Goal: Transaction & Acquisition: Purchase product/service

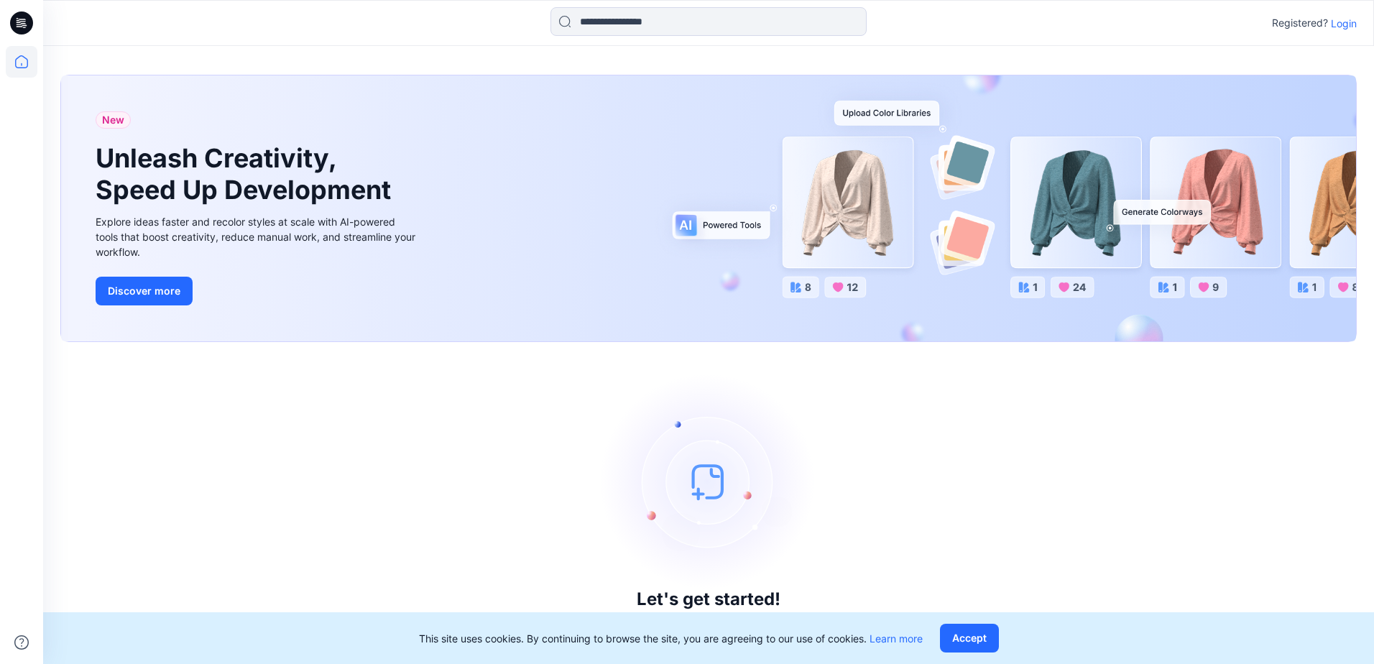
click at [1348, 27] on p "Login" at bounding box center [1344, 23] width 26 height 15
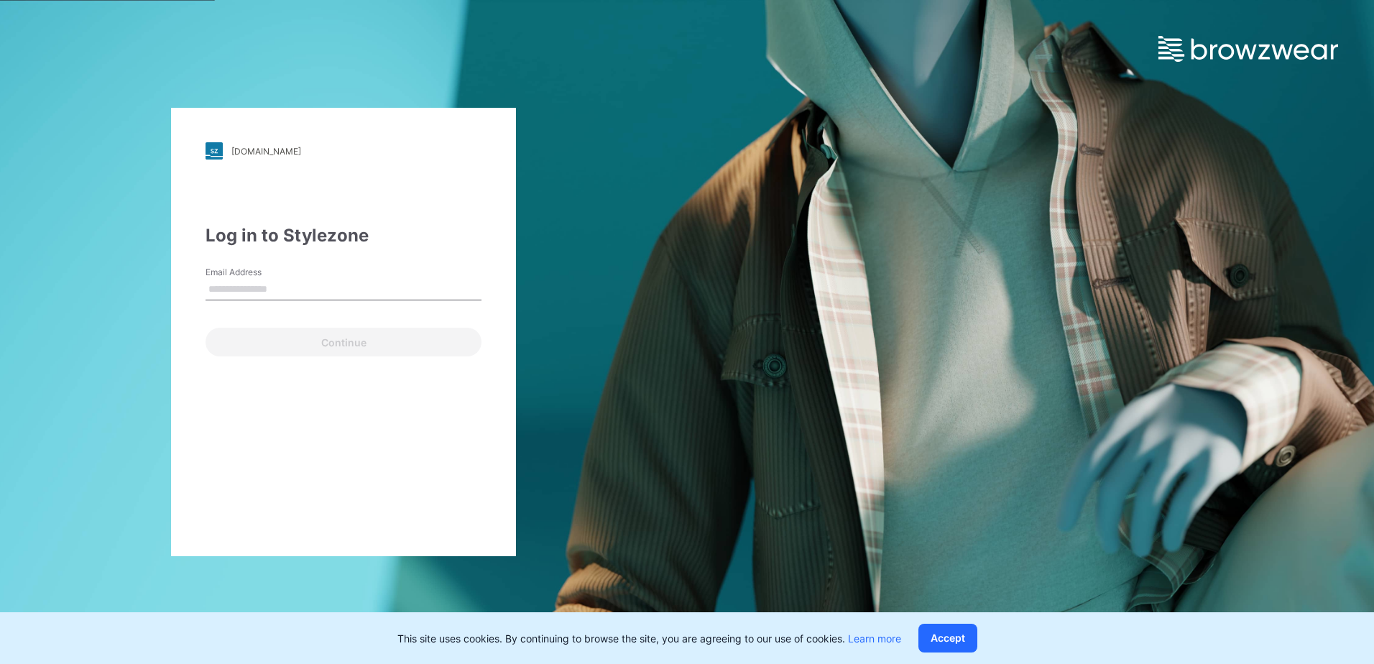
click at [330, 290] on input "Email Address" at bounding box center [343, 290] width 276 height 22
type input "**********"
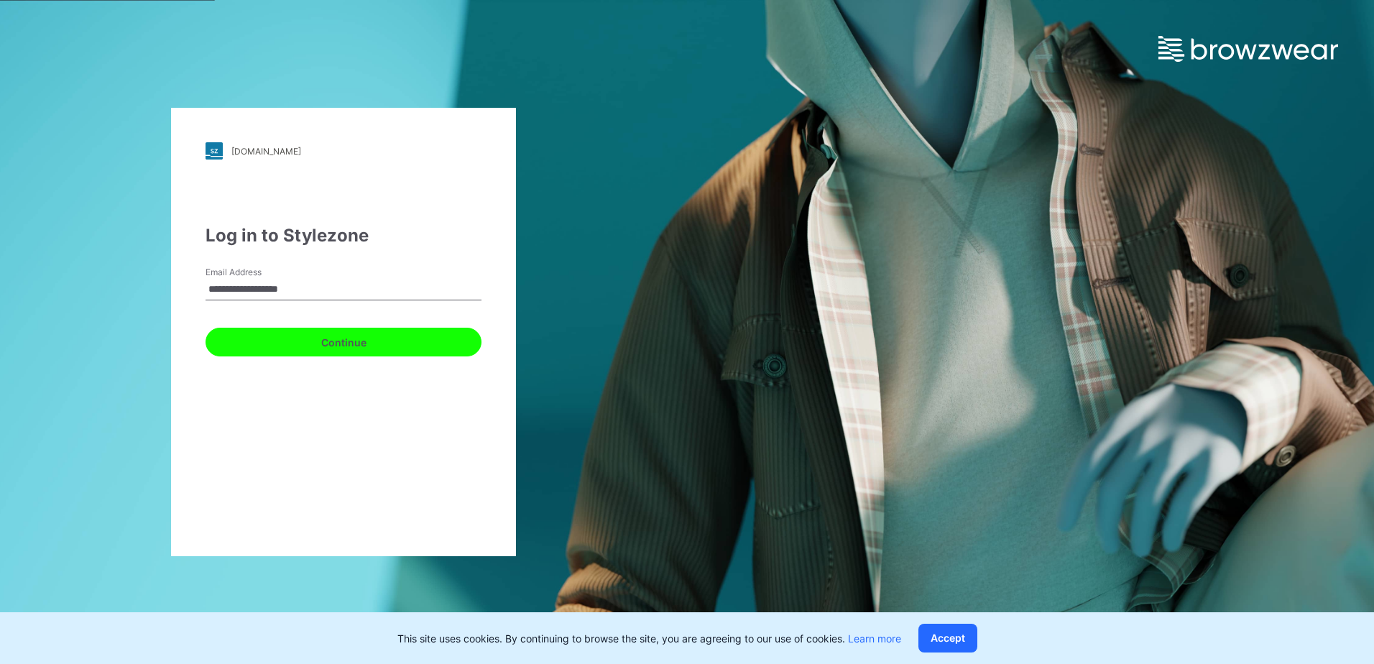
click at [319, 355] on button "Continue" at bounding box center [343, 342] width 276 height 29
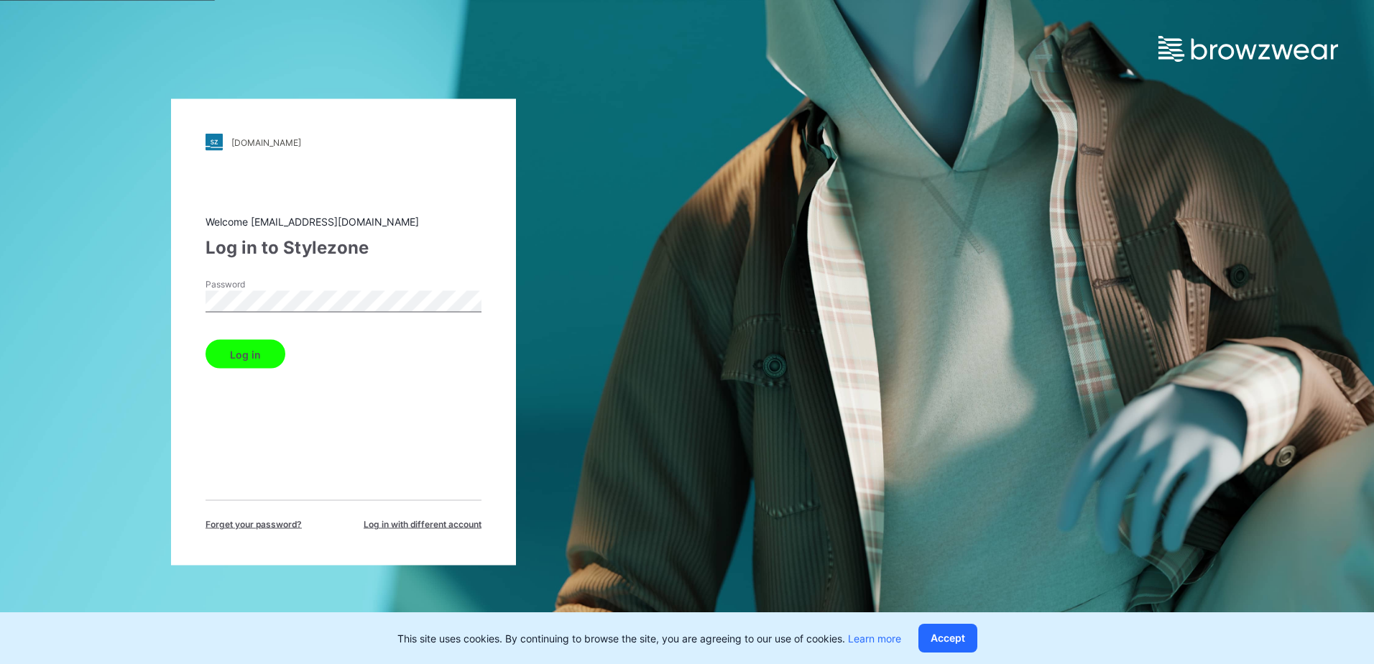
click at [252, 359] on button "Log in" at bounding box center [245, 354] width 80 height 29
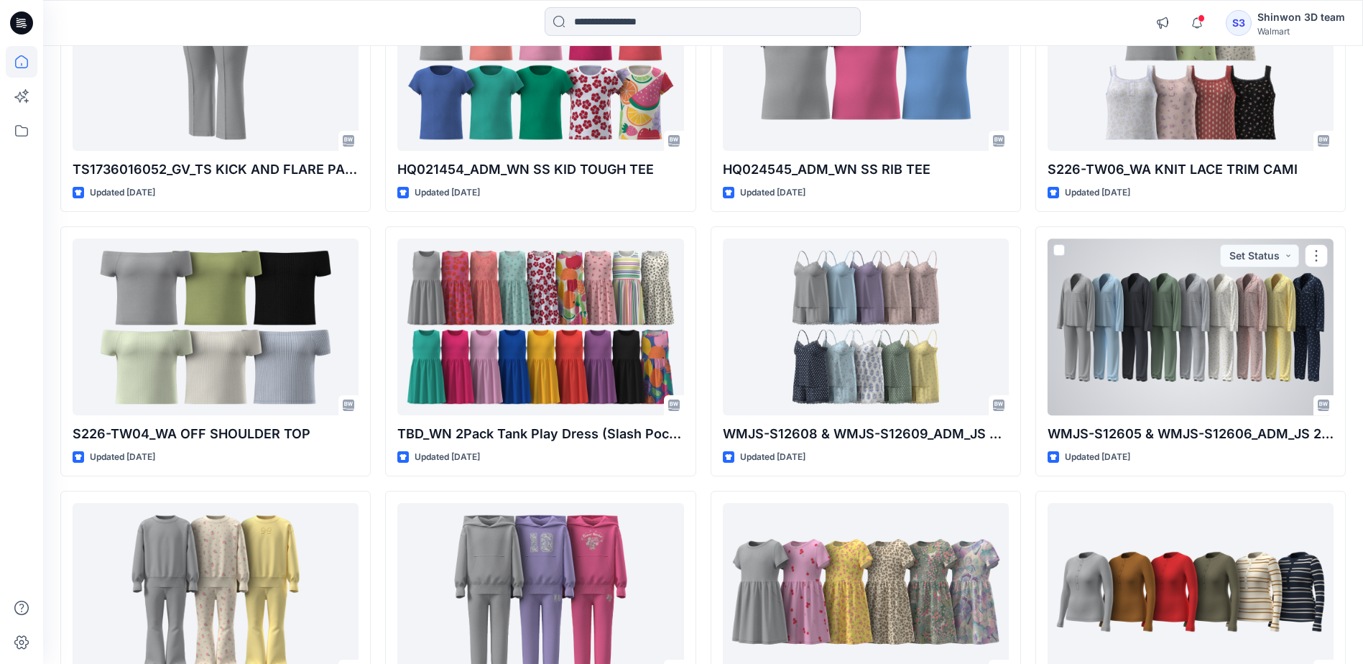
scroll to position [2765, 0]
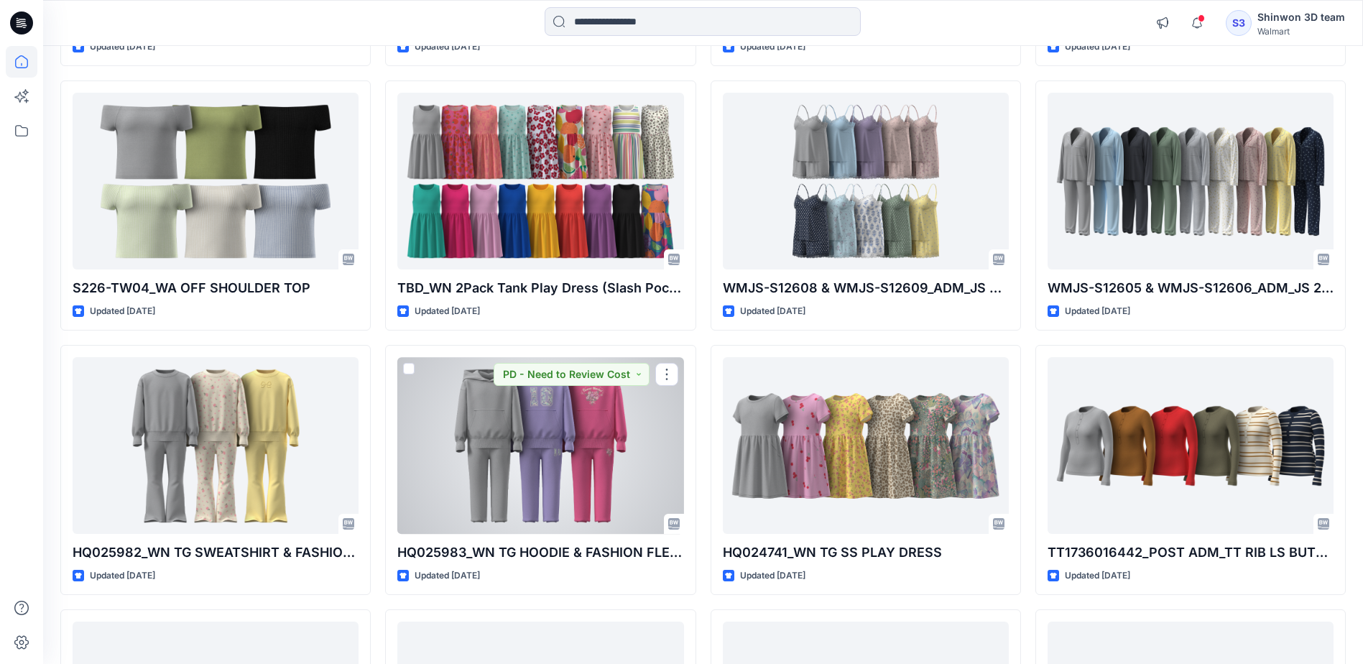
click at [556, 507] on div at bounding box center [540, 445] width 286 height 176
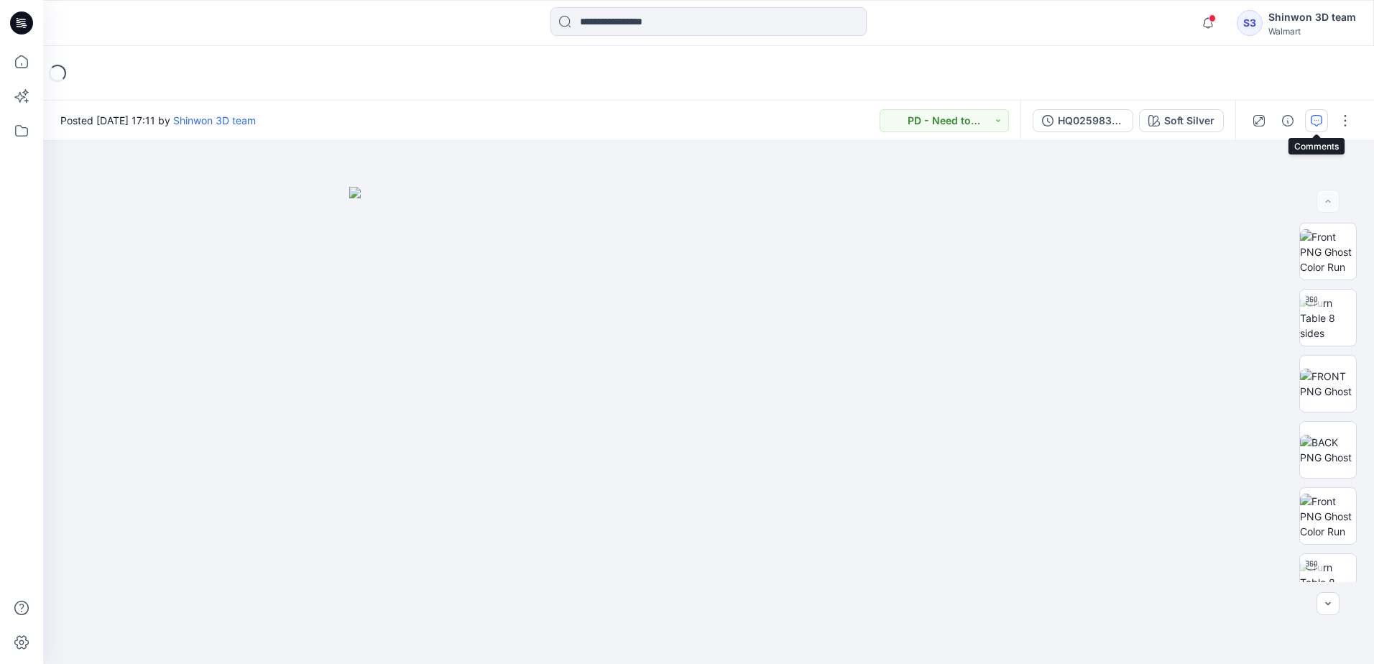
click at [1315, 117] on icon "button" at bounding box center [1316, 120] width 11 height 11
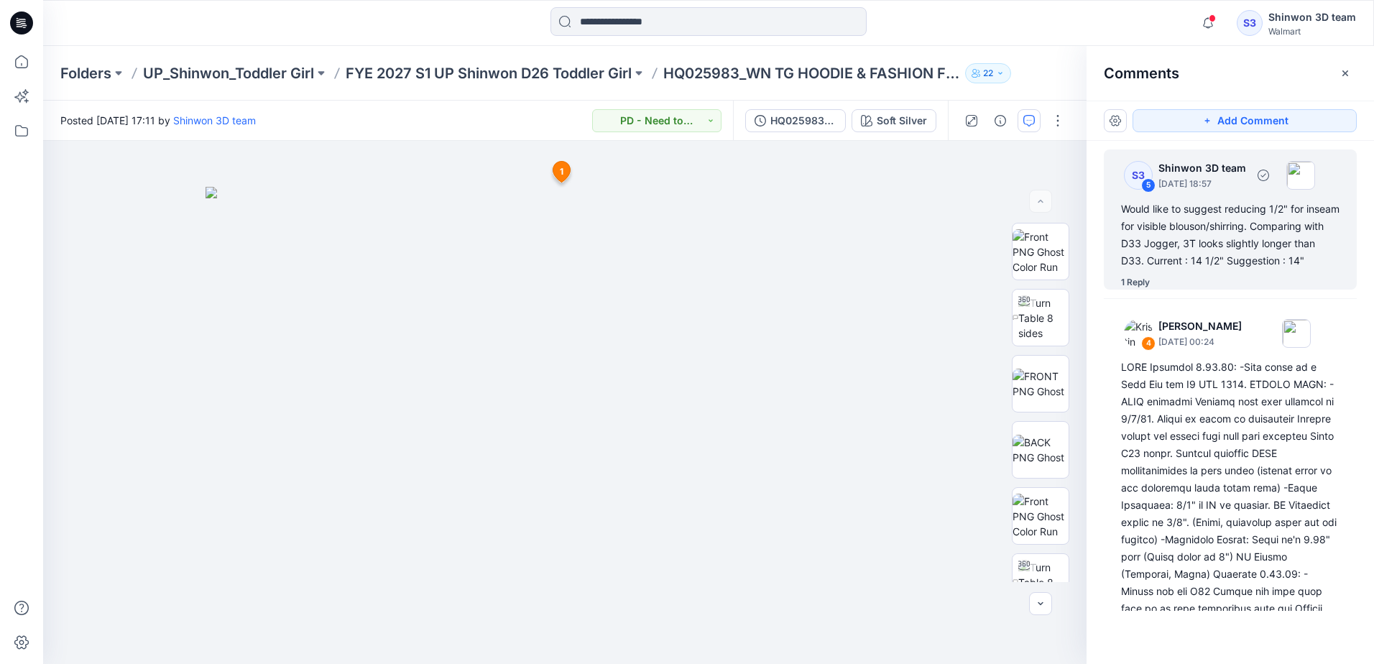
click at [1139, 290] on div "1 Reply" at bounding box center [1135, 282] width 29 height 14
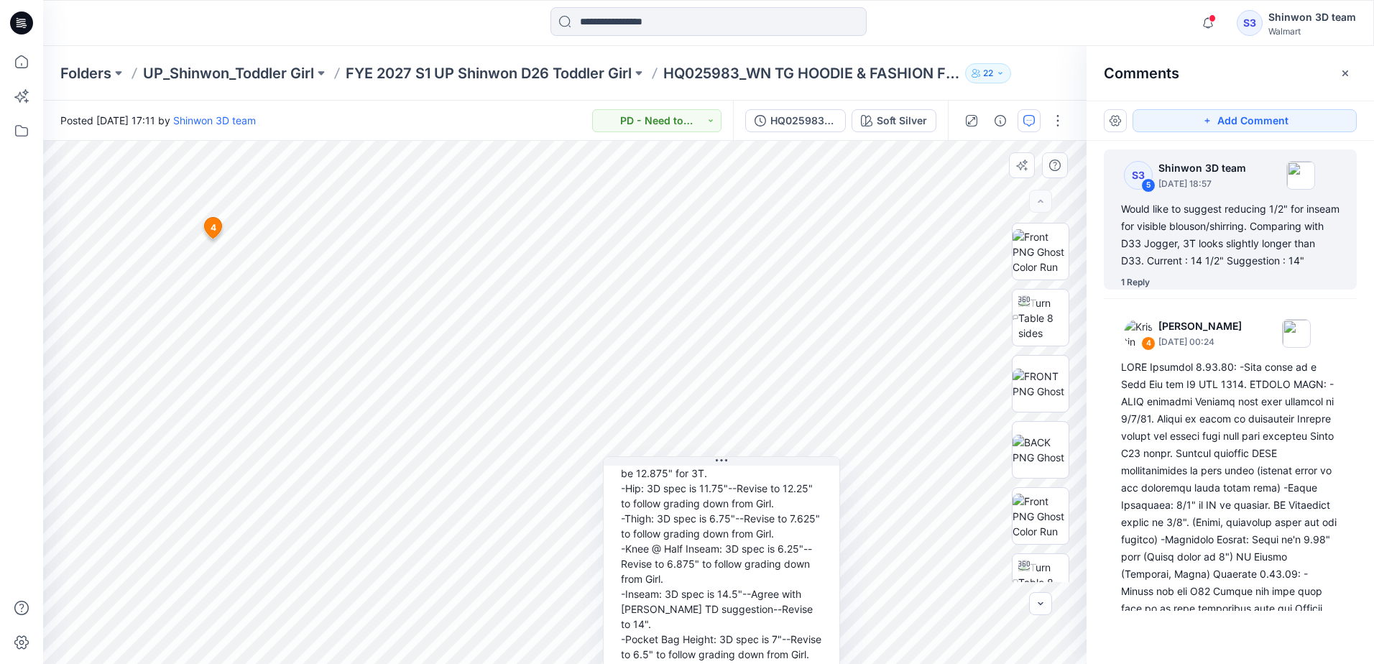
scroll to position [287, 0]
